Goal: Task Accomplishment & Management: Manage account settings

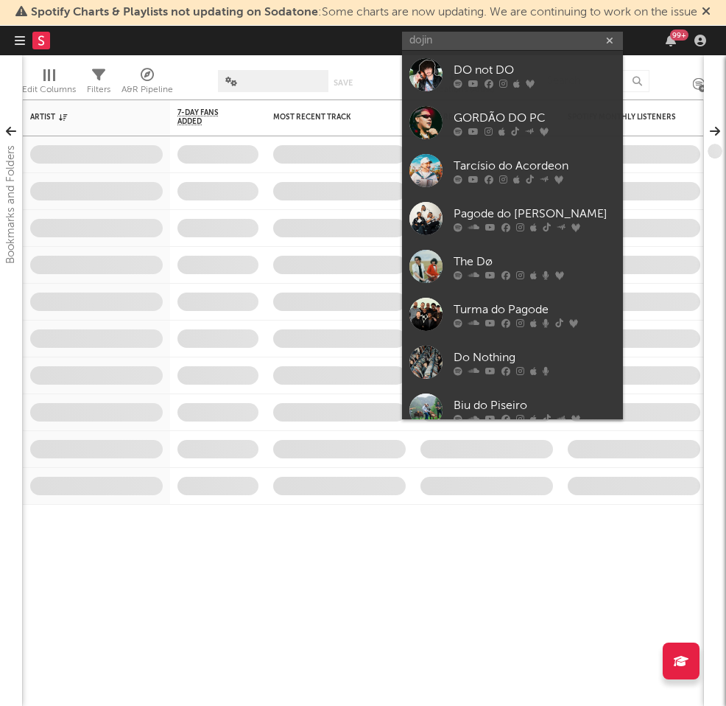
click at [516, 43] on input "dojin" at bounding box center [512, 41] width 221 height 18
click at [516, 41] on input "dojin" at bounding box center [512, 41] width 221 height 18
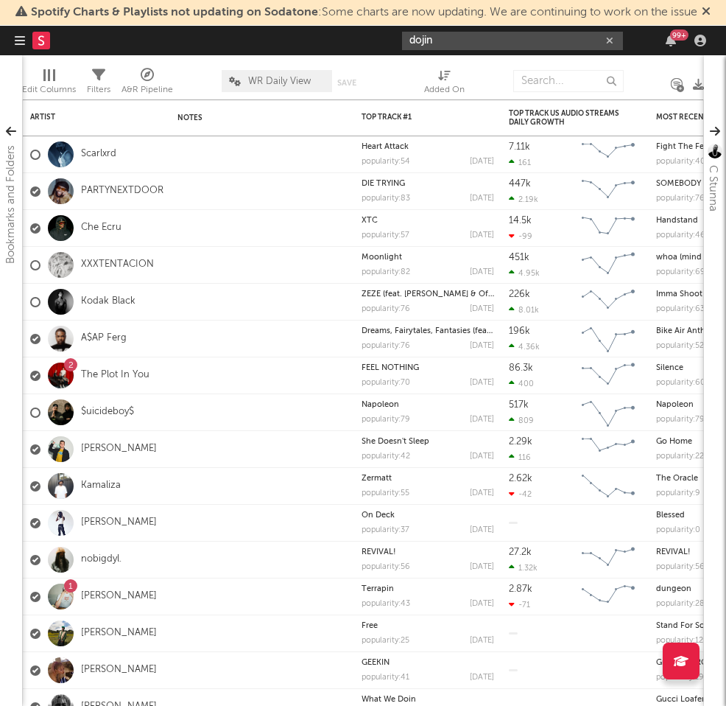
click at [482, 39] on input "dojin" at bounding box center [512, 41] width 221 height 18
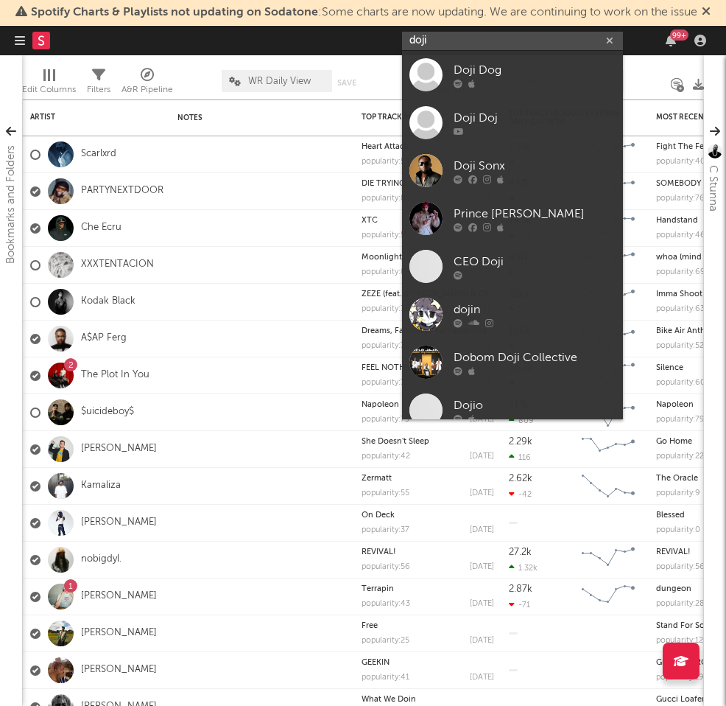
type input "dojin"
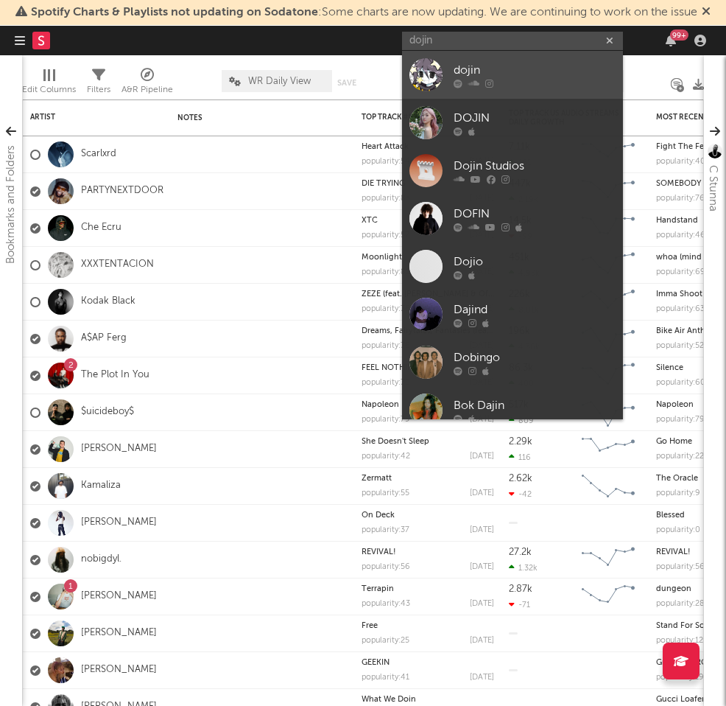
click at [517, 79] on div at bounding box center [535, 83] width 162 height 9
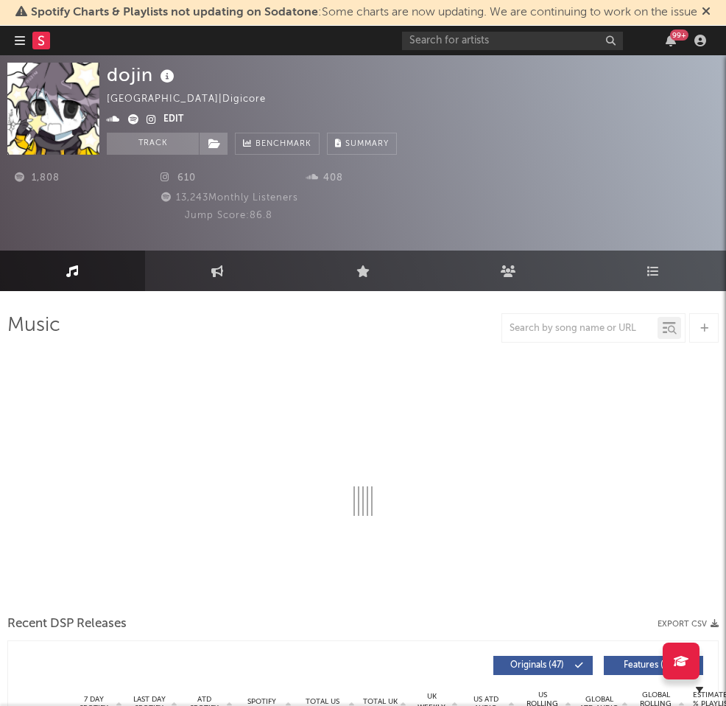
select select "1w"
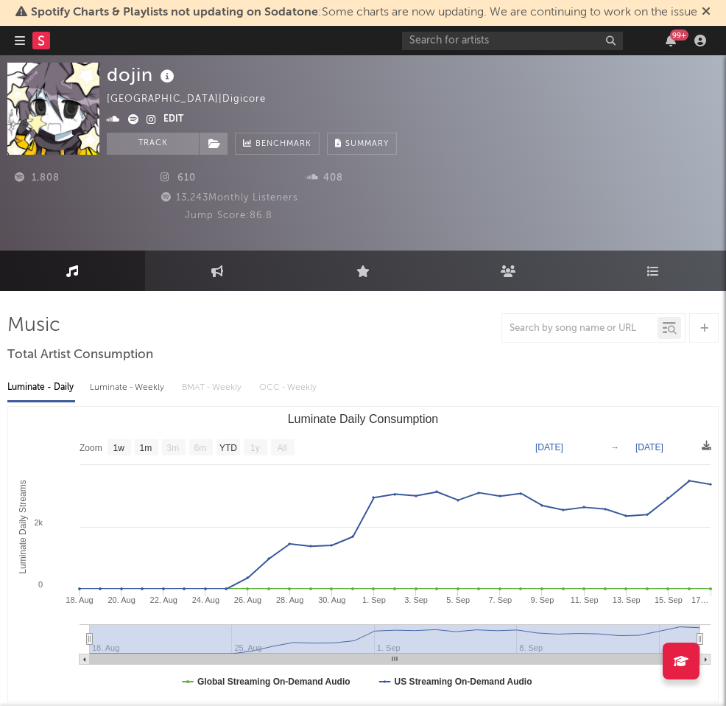
click at [247, 97] on div "dojin United States | digicore Edit Track Benchmark Summary" at bounding box center [252, 109] width 290 height 92
click at [172, 122] on button "Edit" at bounding box center [173, 120] width 20 height 18
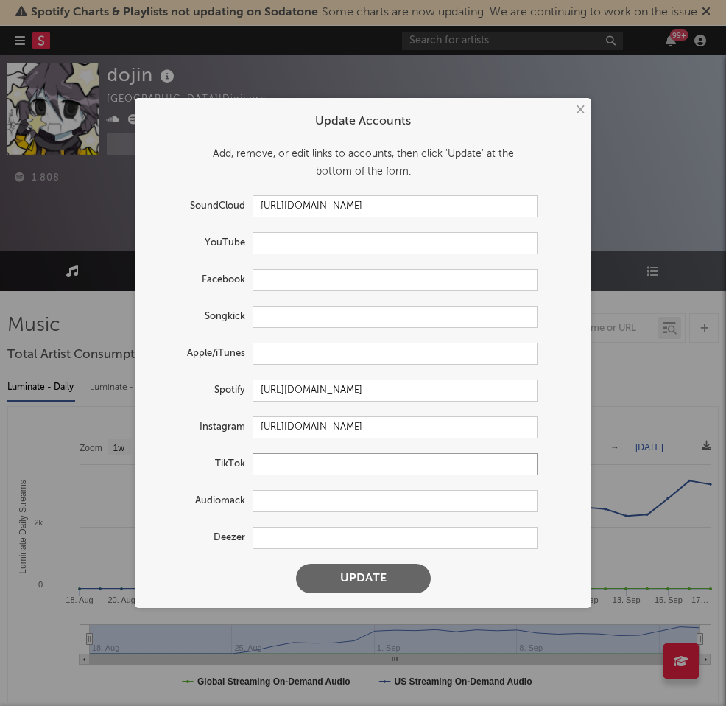
click at [310, 465] on input "text" at bounding box center [395, 464] width 285 height 22
paste input "https://www.tiktok.com/@dojinletters"
type input "https://www.tiktok.com/@dojinletters"
click at [375, 575] on button "Update" at bounding box center [363, 577] width 135 height 29
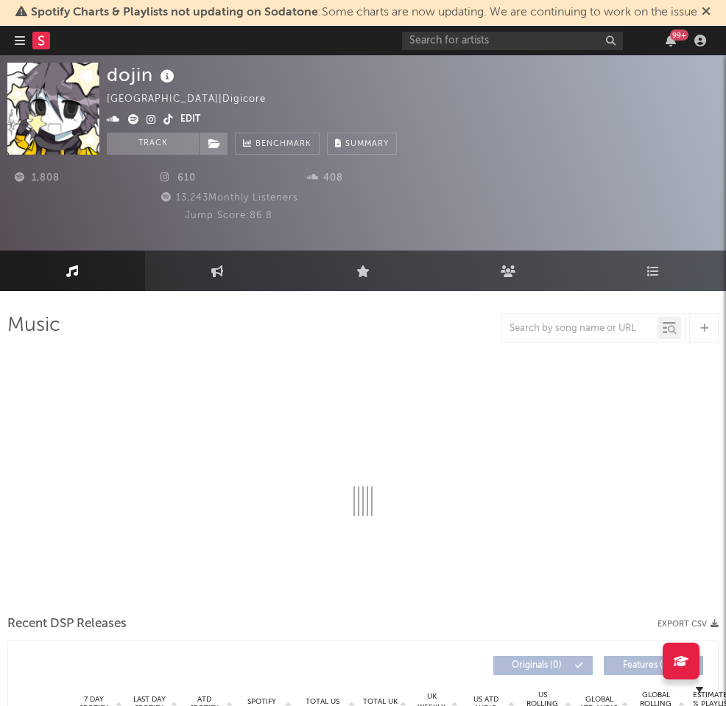
select select "1w"
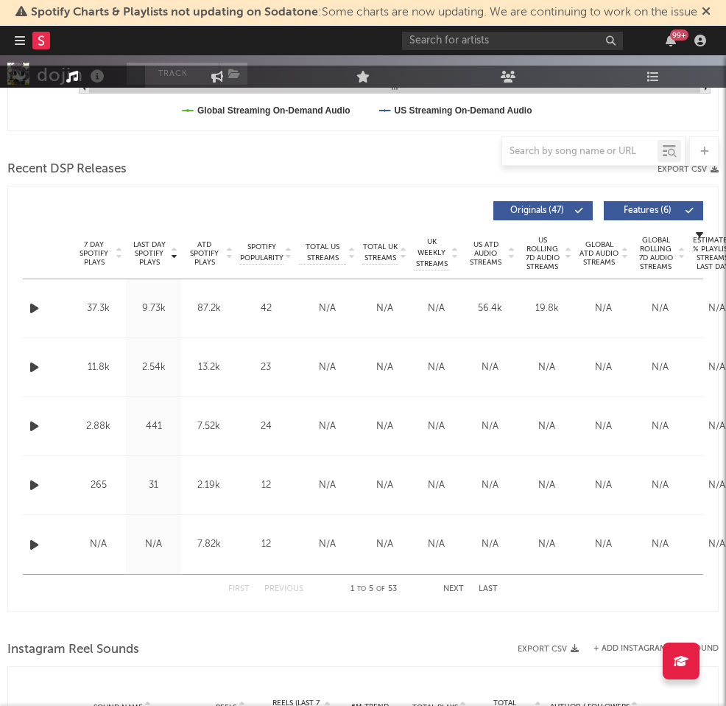
scroll to position [931, 0]
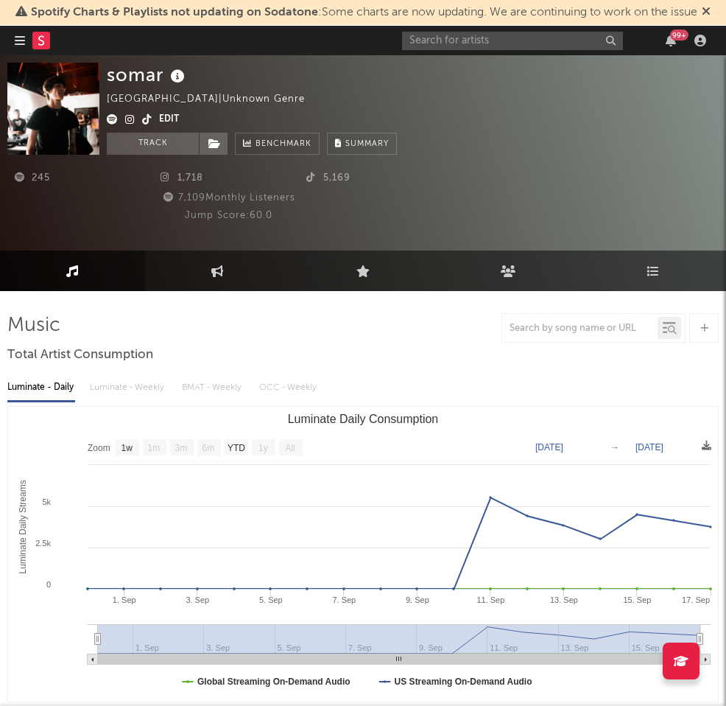
select select "1w"
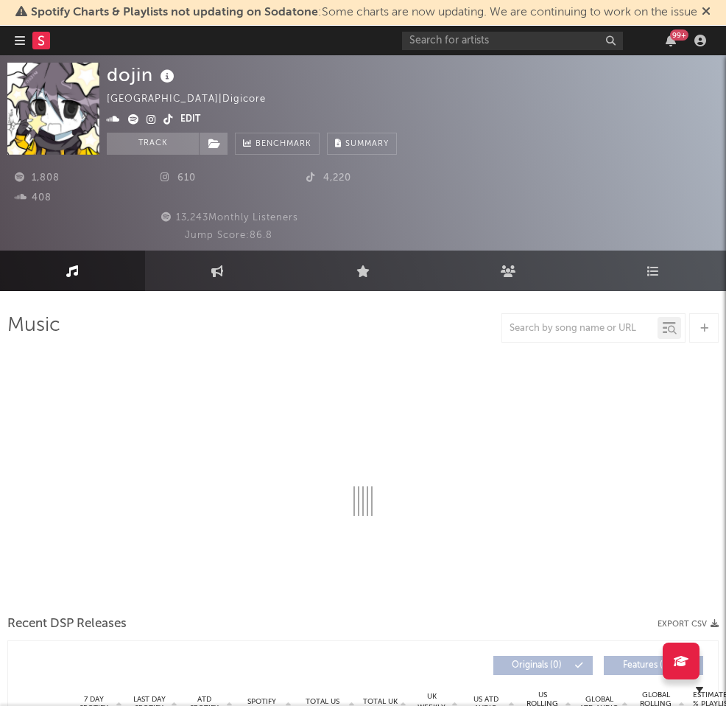
select select "1w"
